Goal: Complete application form

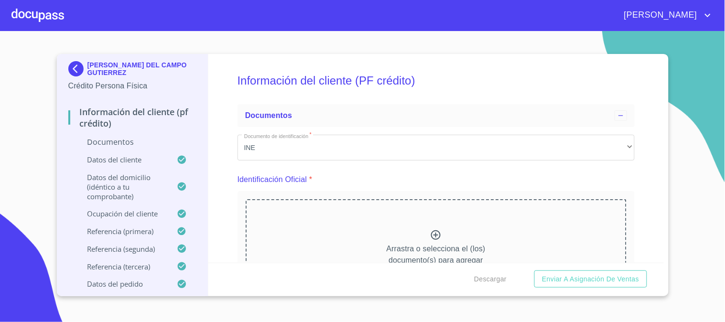
scroll to position [106, 0]
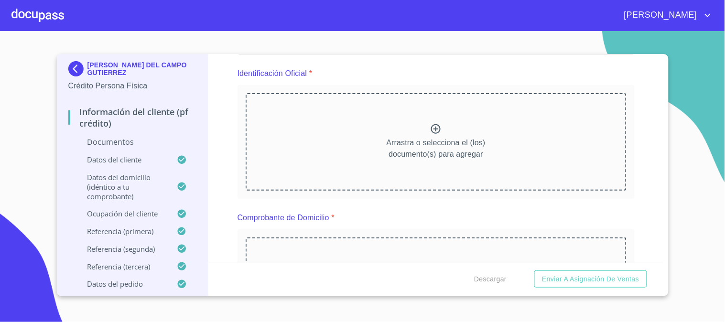
click at [430, 124] on icon at bounding box center [435, 128] width 11 height 11
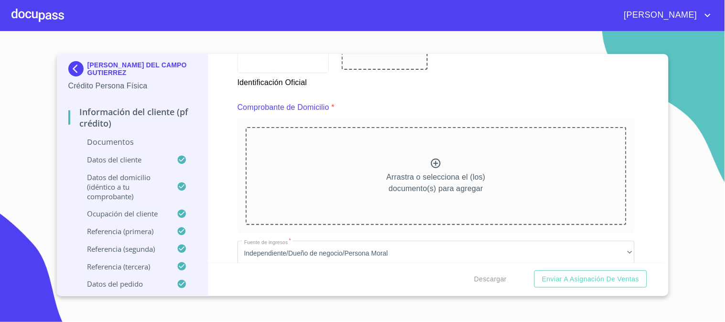
scroll to position [0, 0]
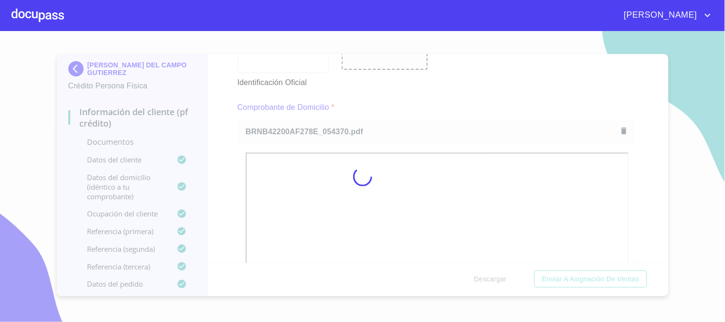
click at [226, 176] on div at bounding box center [362, 176] width 725 height 291
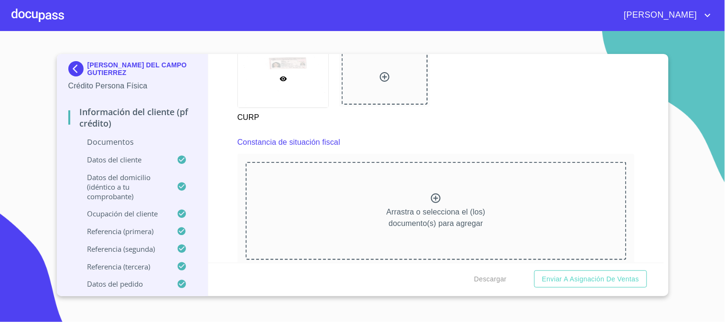
scroll to position [1753, 0]
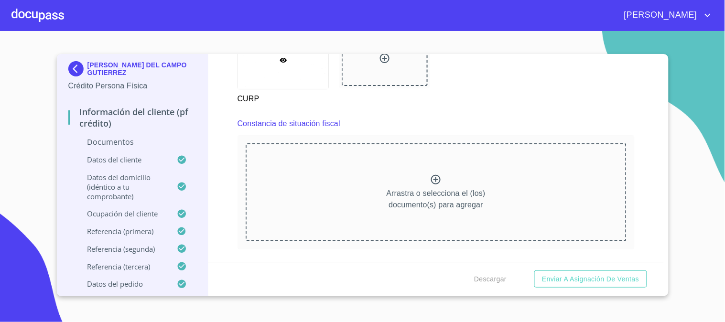
click at [233, 147] on div "Información del cliente (PF crédito) Documentos Documento de identificación   *…" at bounding box center [436, 158] width 456 height 209
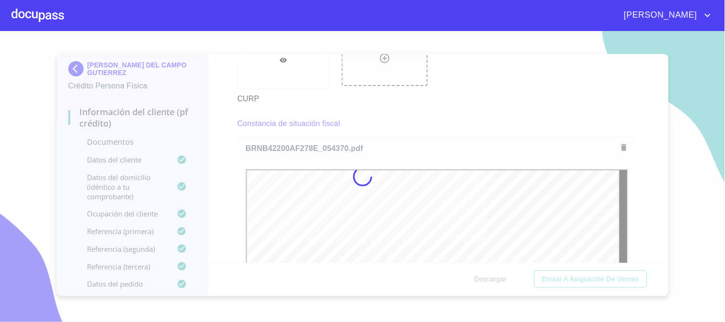
click at [223, 159] on div at bounding box center [362, 176] width 725 height 291
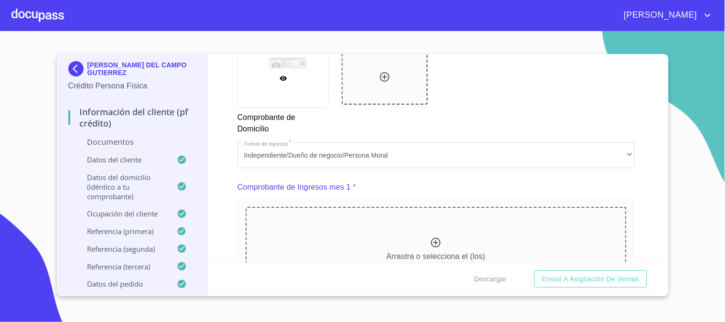
scroll to position [956, 0]
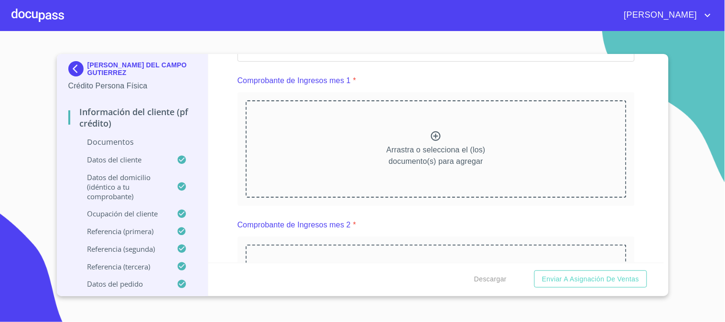
click at [431, 135] on icon at bounding box center [436, 136] width 10 height 10
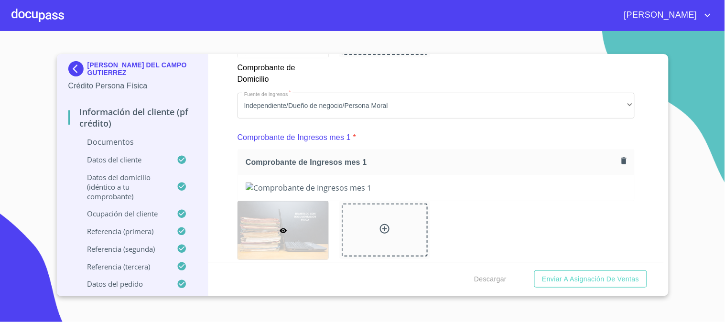
scroll to position [850, 0]
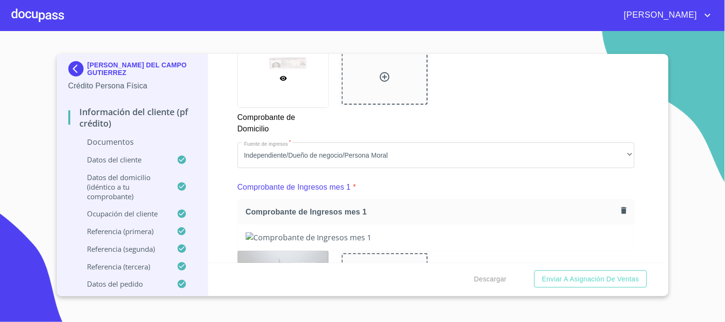
click at [443, 176] on div "Comprobante de Ingresos mes 1 *" at bounding box center [436, 187] width 397 height 23
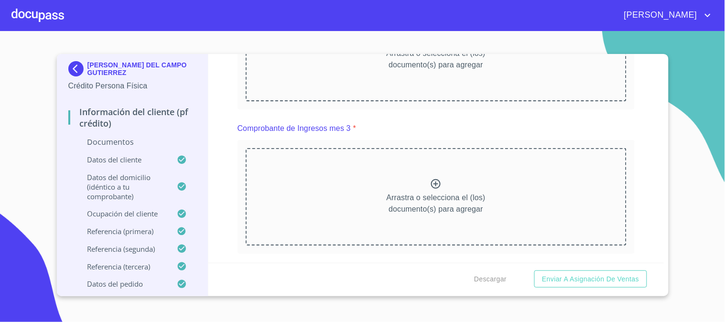
scroll to position [1328, 0]
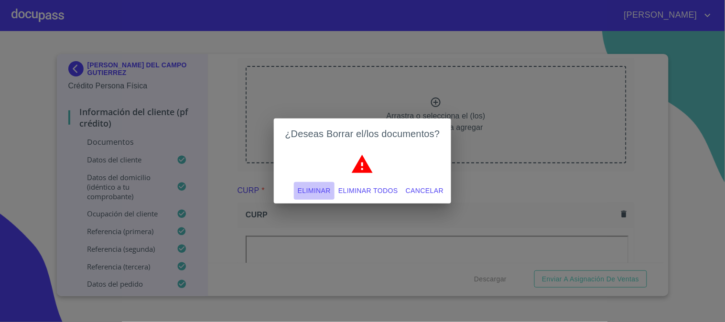
click at [306, 189] on span "Eliminar" at bounding box center [314, 191] width 33 height 12
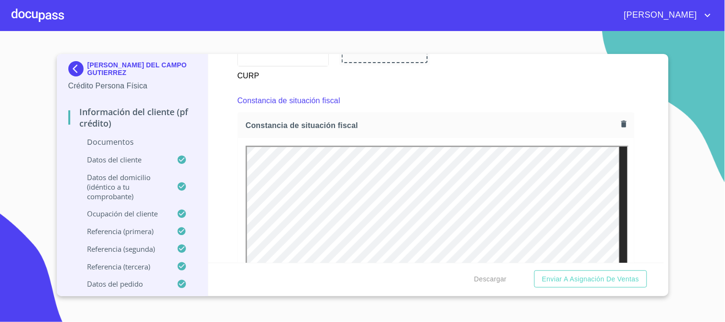
scroll to position [1806, 0]
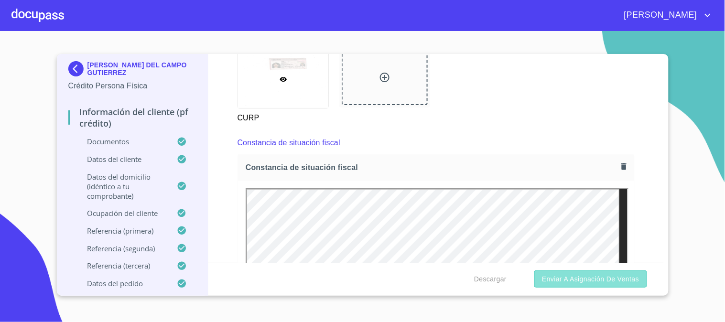
click at [634, 279] on span "Enviar a Asignación de Ventas" at bounding box center [590, 280] width 97 height 12
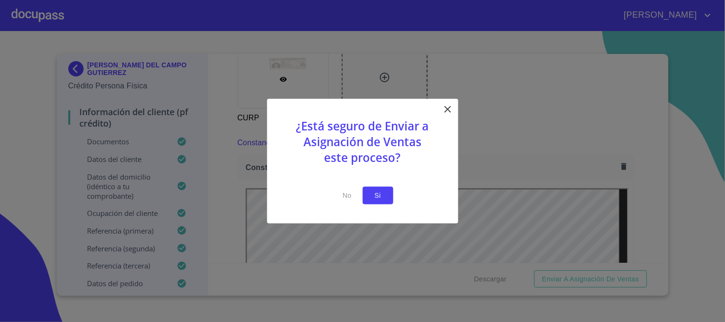
click at [371, 195] on span "Si" at bounding box center [378, 196] width 15 height 12
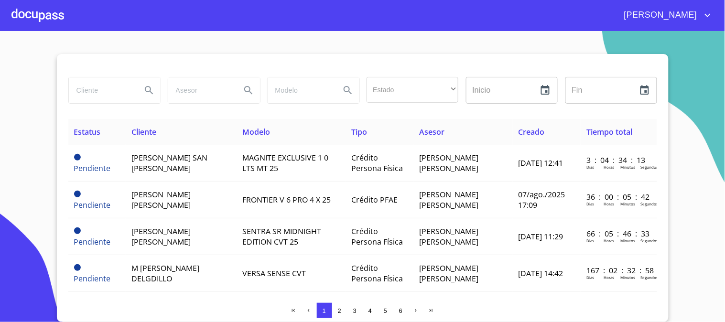
click at [17, 22] on div at bounding box center [37, 15] width 53 height 31
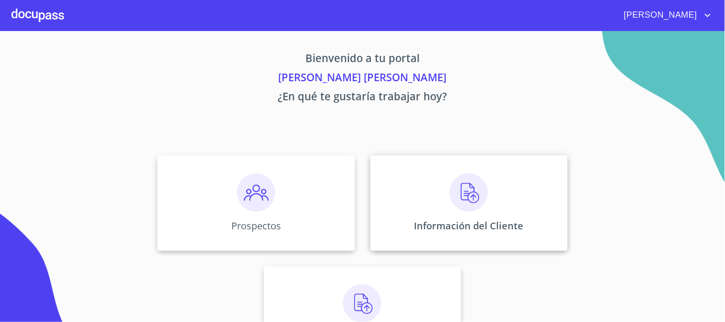
click at [476, 197] on img at bounding box center [469, 193] width 38 height 38
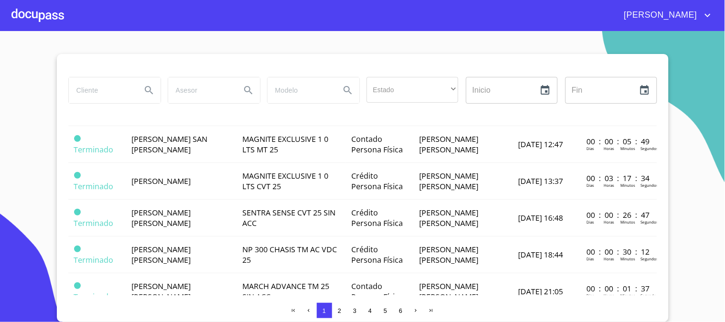
scroll to position [425, 0]
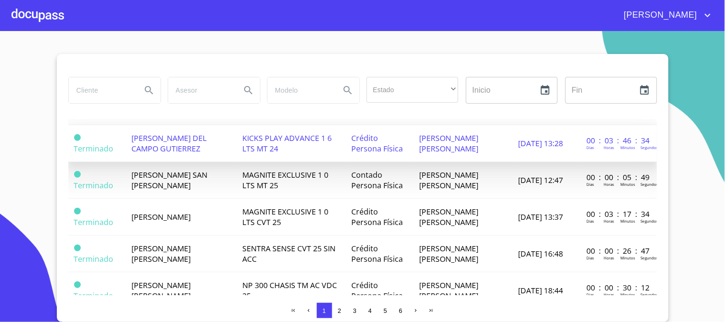
click at [197, 154] on span "[PERSON_NAME] DEL CAMPO GUTIERREZ" at bounding box center [168, 143] width 75 height 21
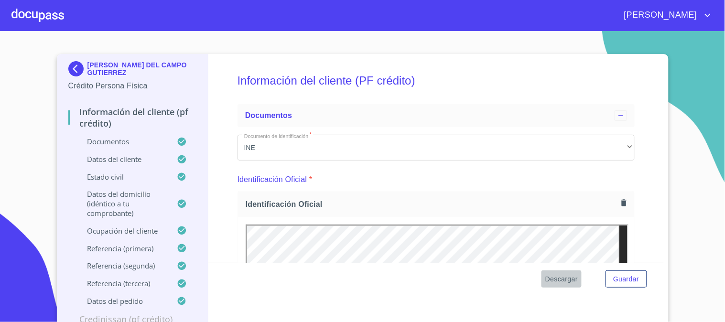
click at [562, 279] on span "Descargar" at bounding box center [562, 280] width 33 height 12
